Goal: Find contact information: Find contact information

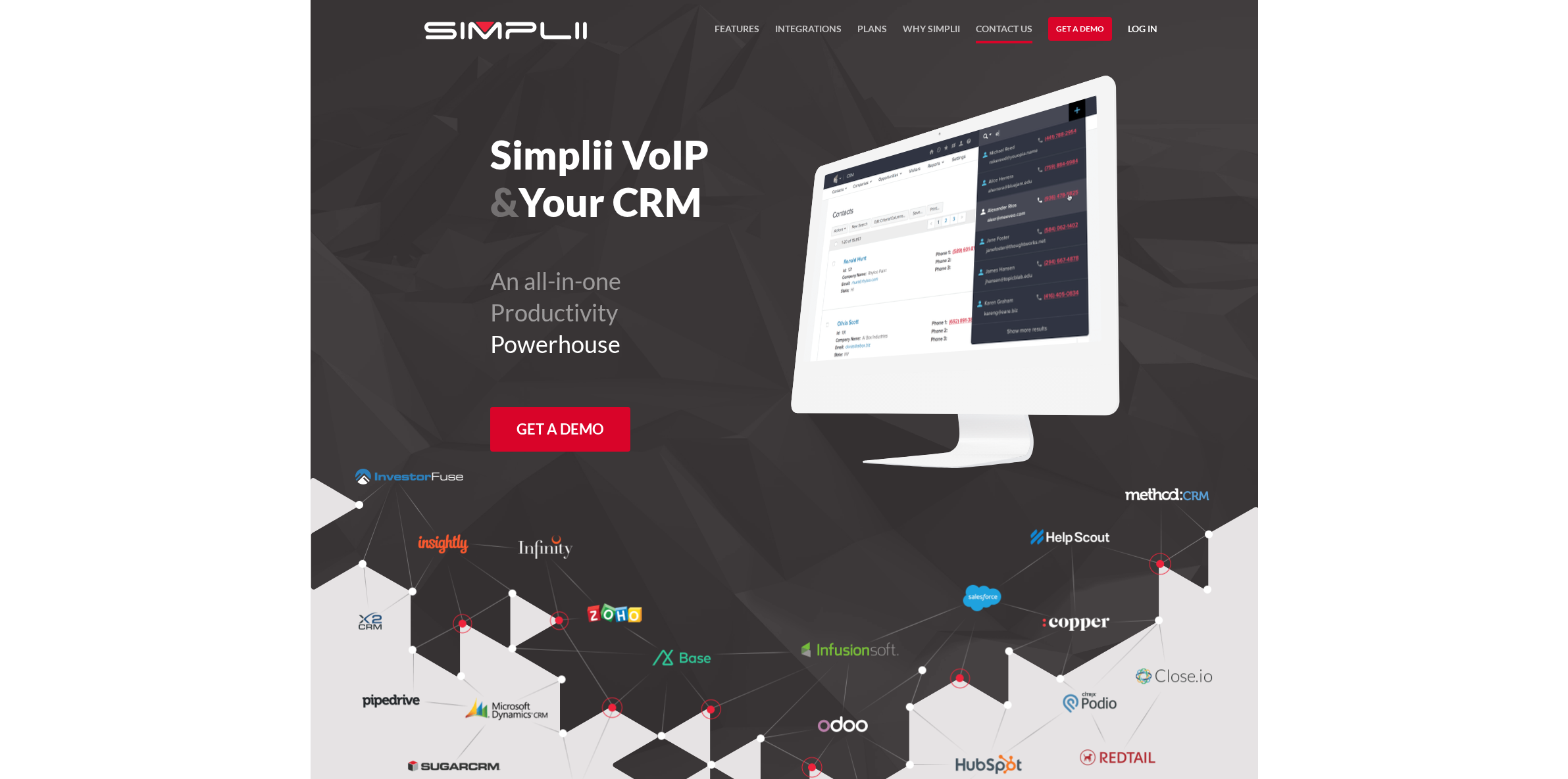
click at [998, 23] on link "Contact US" at bounding box center [1004, 32] width 56 height 23
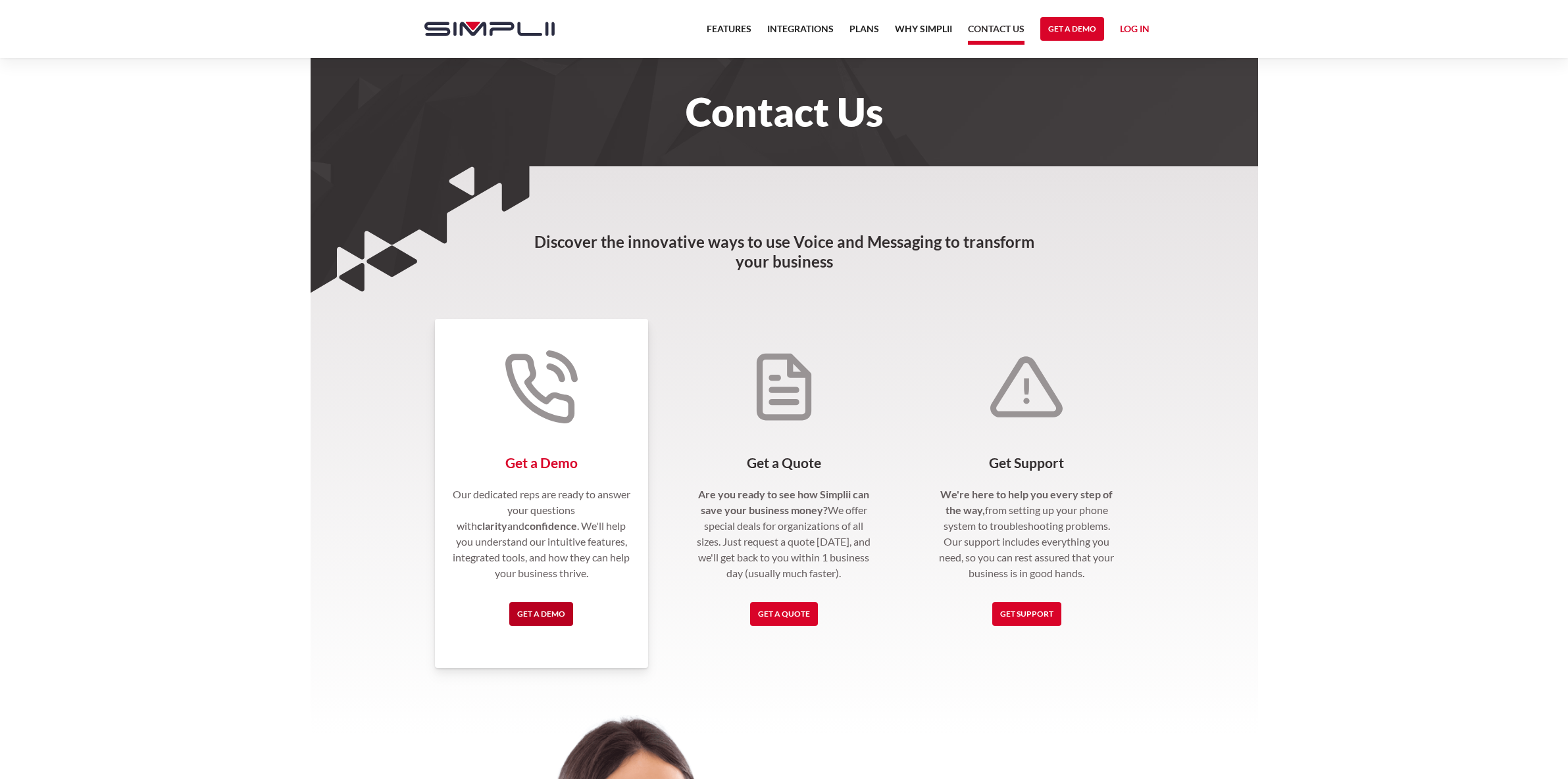
click at [544, 615] on link "Get a Demo" at bounding box center [541, 614] width 64 height 23
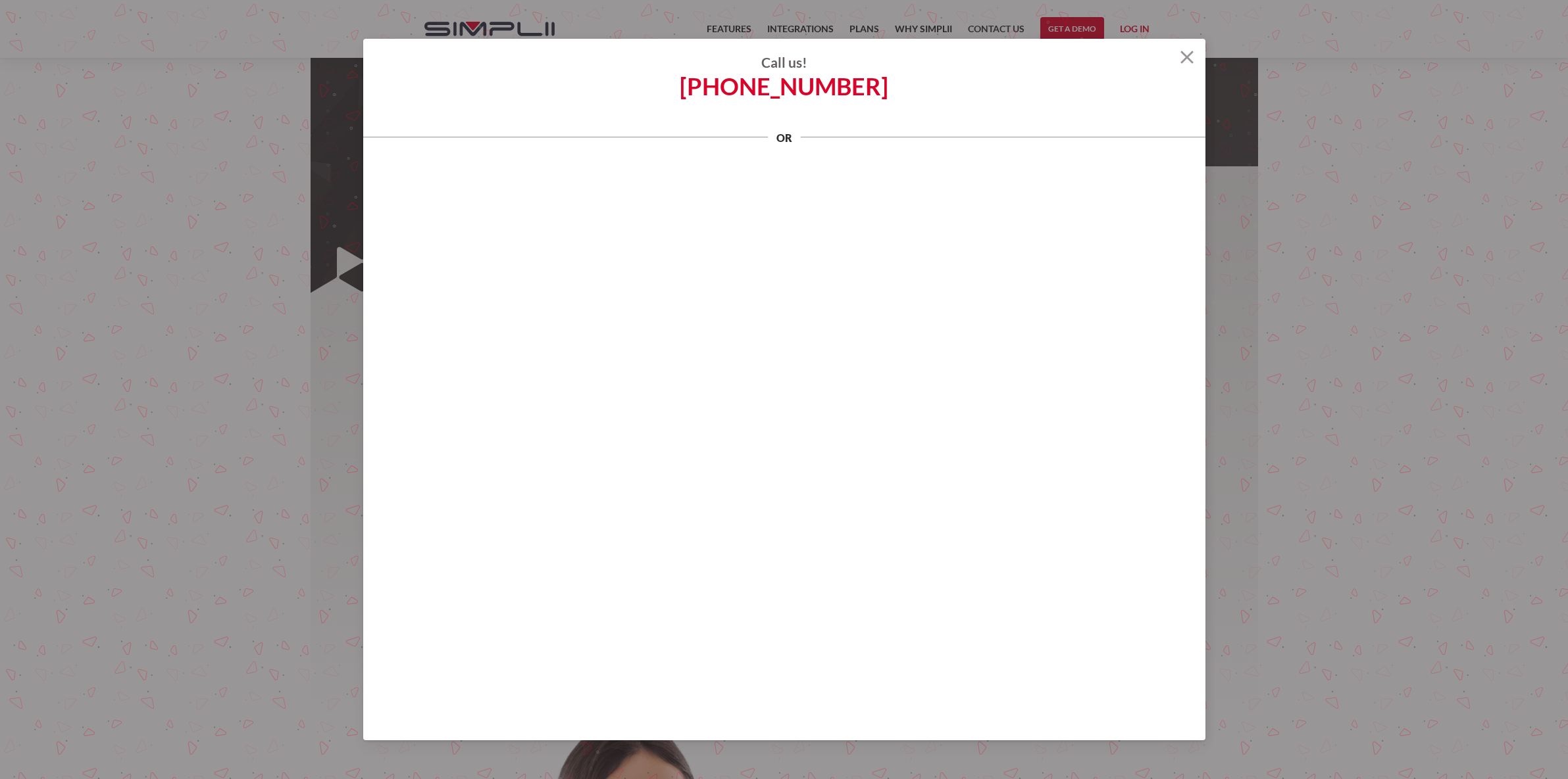
click at [1192, 56] on img at bounding box center [1187, 57] width 13 height 13
